Goal: Navigation & Orientation: Find specific page/section

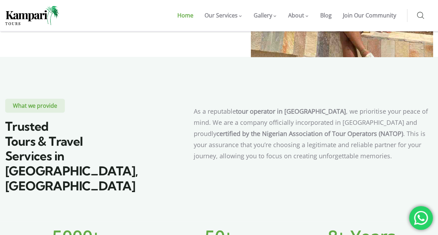
scroll to position [223, 0]
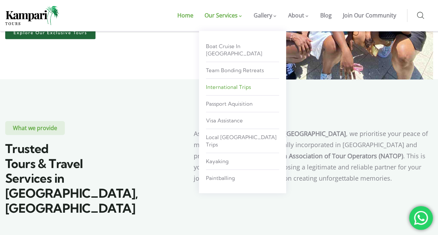
click at [227, 84] on span "International Trips" at bounding box center [228, 87] width 45 height 7
